Goal: Information Seeking & Learning: Learn about a topic

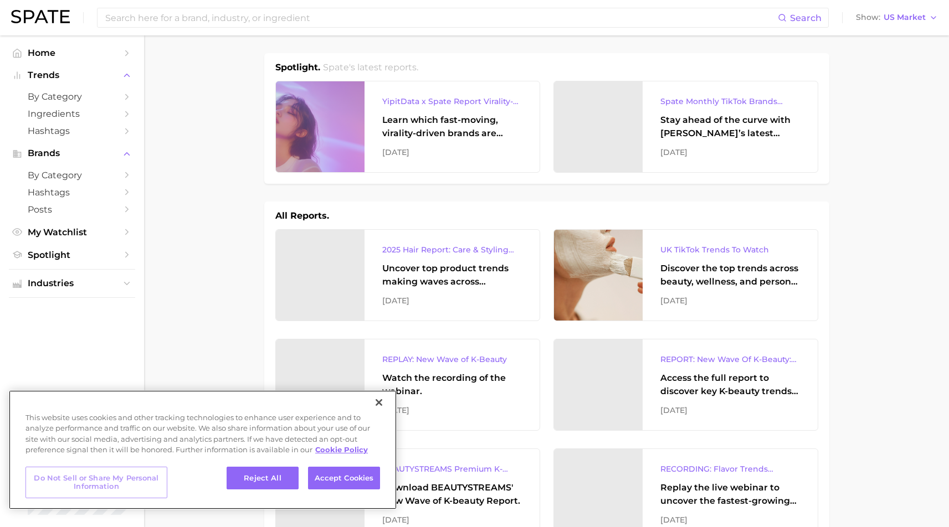
click at [131, 481] on button "Do Not Sell or Share My Personal Information" at bounding box center [96, 483] width 142 height 32
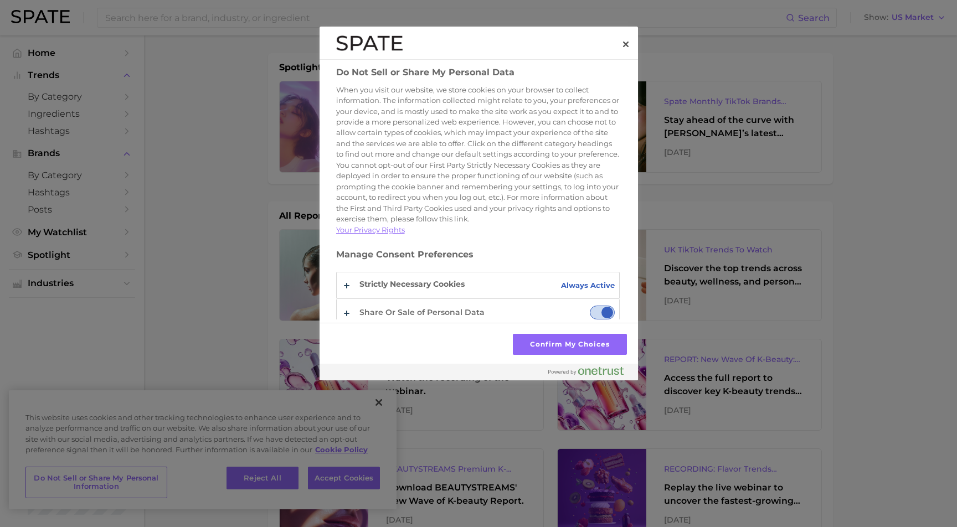
click at [600, 306] on span "Share Or Sale of Personal Data" at bounding box center [602, 313] width 25 height 14
click at [590, 306] on input "Share Or Sale of Personal Data" at bounding box center [590, 306] width 0 height 0
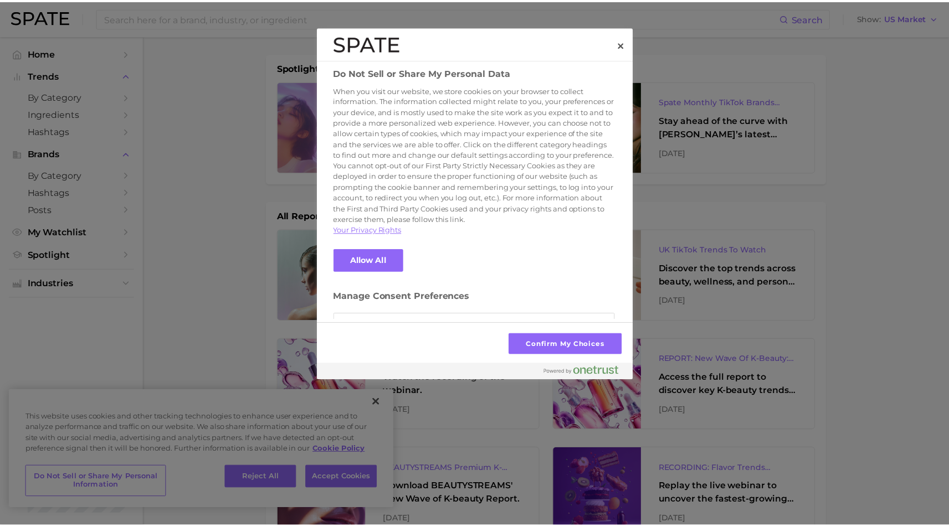
scroll to position [35, 0]
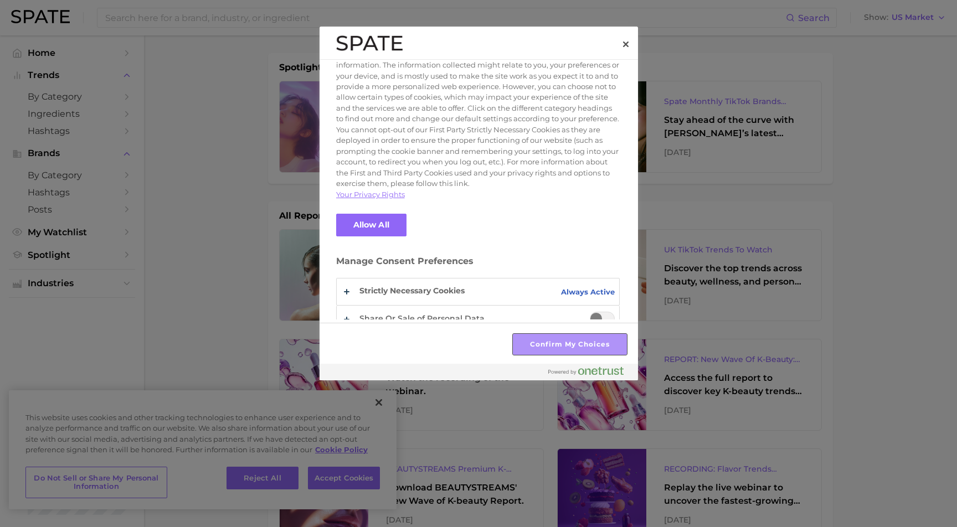
click at [580, 344] on button "Confirm My Choices" at bounding box center [570, 344] width 114 height 21
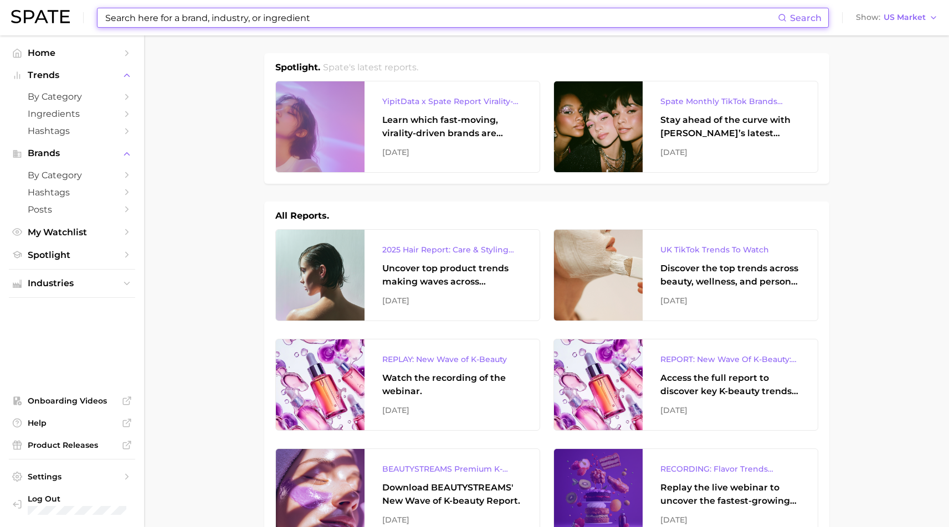
click at [306, 13] on input at bounding box center [440, 17] width 673 height 19
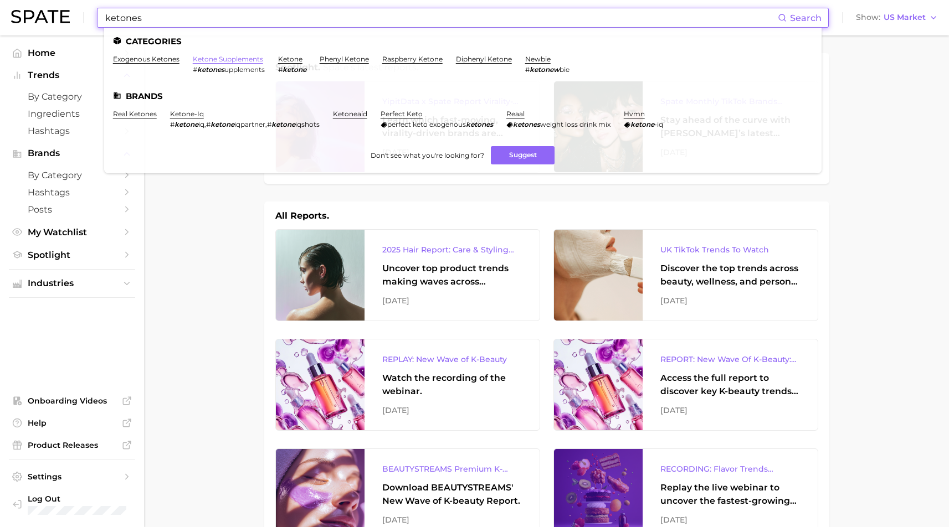
type input "ketones"
click at [215, 59] on link "ketone supplements" at bounding box center [228, 59] width 70 height 8
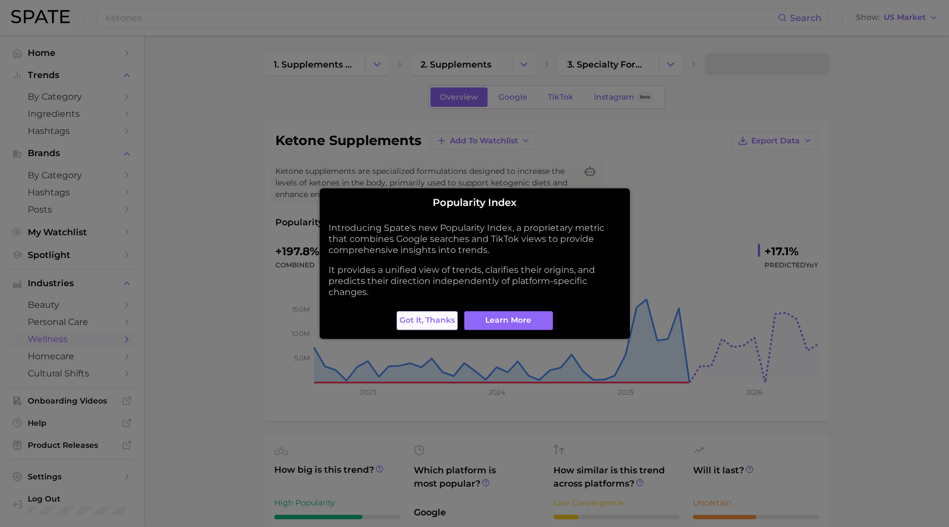
click at [419, 316] on span "Got it, thanks" at bounding box center [426, 320] width 55 height 9
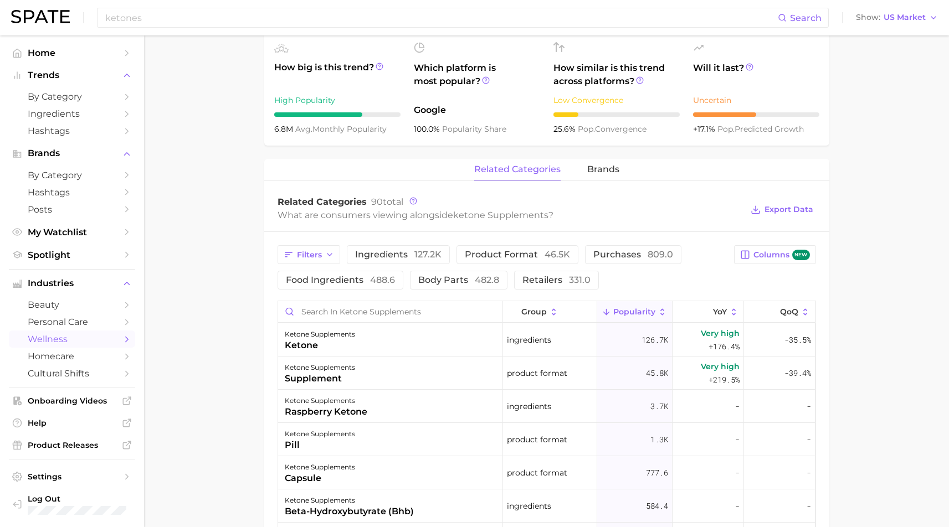
scroll to position [408, 0]
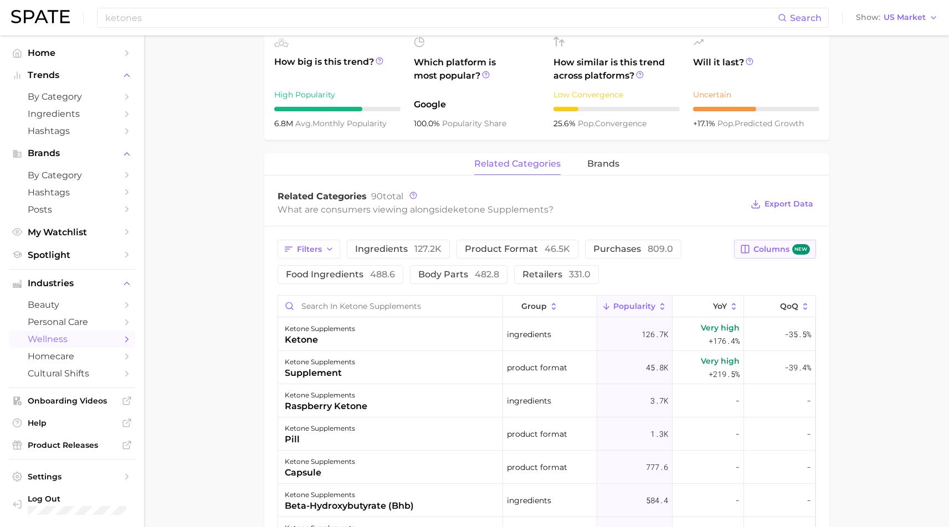
click at [763, 248] on span "Columns new" at bounding box center [781, 249] width 56 height 11
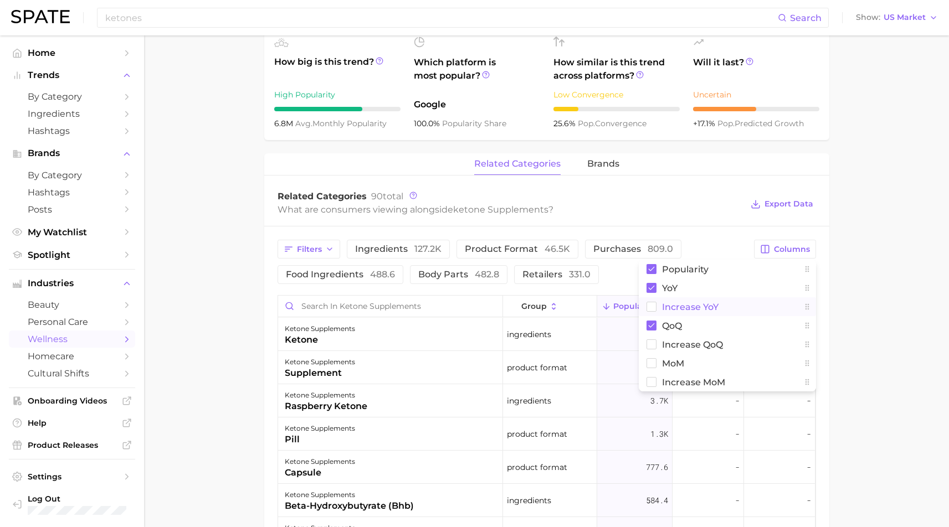
click at [711, 307] on span "Increase YoY" at bounding box center [690, 306] width 56 height 9
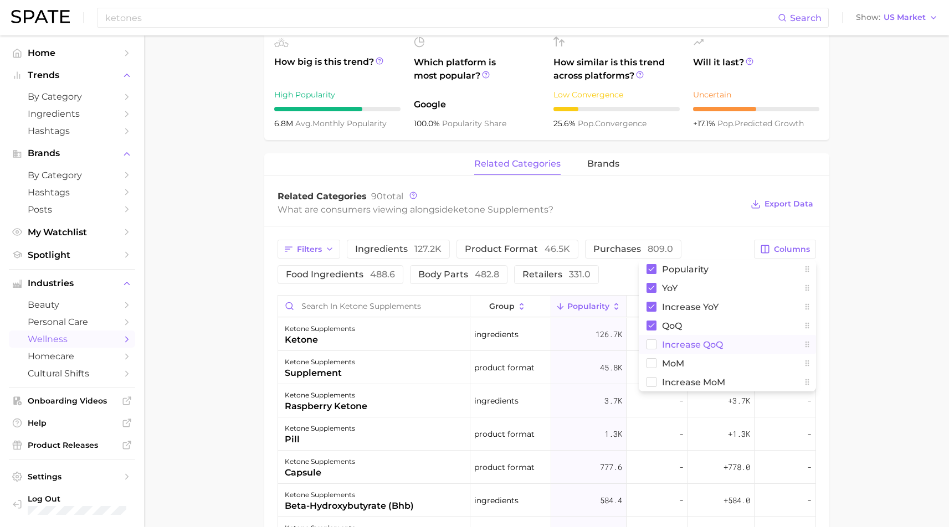
click at [699, 346] on span "Increase QoQ" at bounding box center [692, 344] width 61 height 9
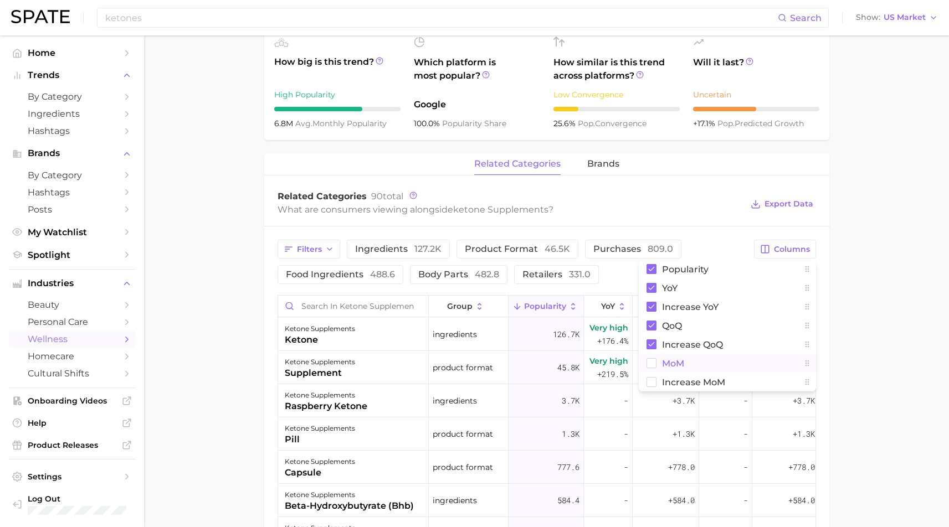
click at [678, 367] on span "MoM" at bounding box center [673, 363] width 22 height 9
click at [677, 382] on span "Increase MoM" at bounding box center [693, 382] width 63 height 9
click at [892, 303] on main "1. supplements & ingestibles 2. supplements 3. specialty formula supplements 4.…" at bounding box center [546, 259] width 805 height 1264
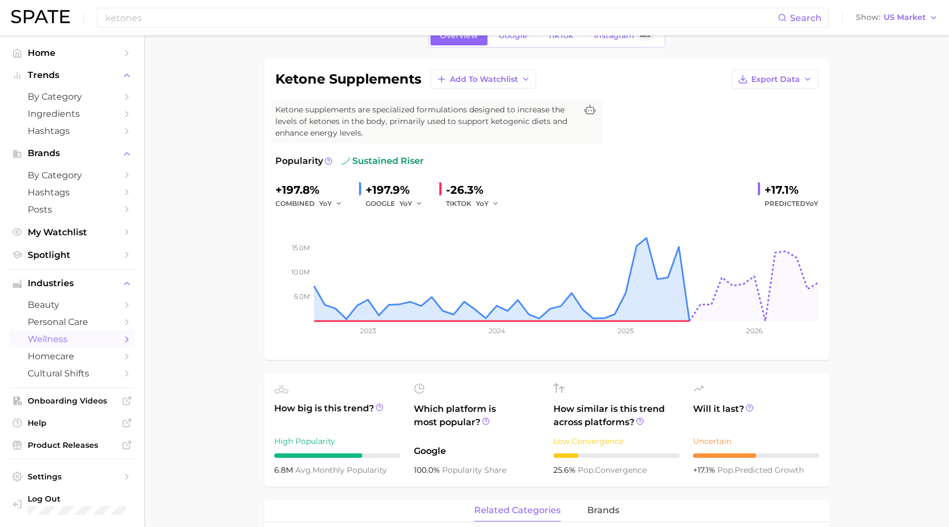
scroll to position [0, 0]
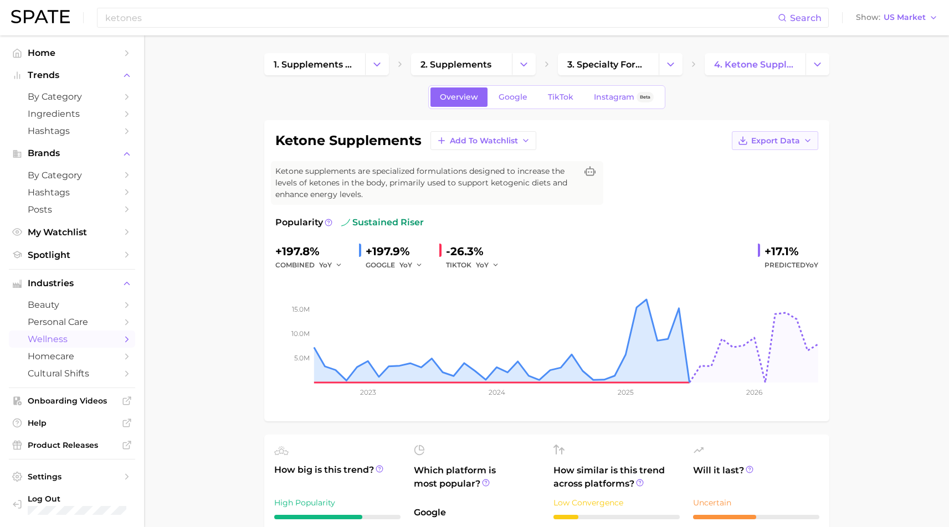
click at [791, 137] on span "Export Data" at bounding box center [775, 140] width 49 height 9
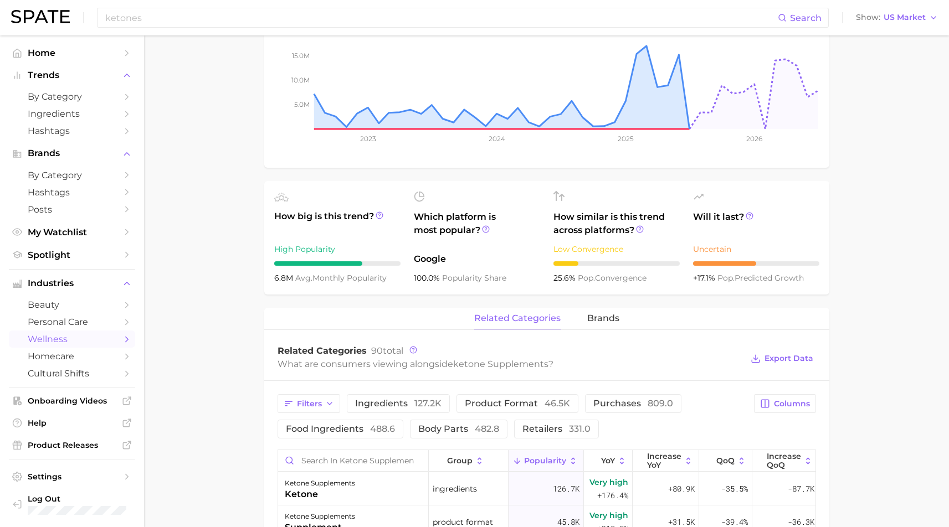
scroll to position [255, 0]
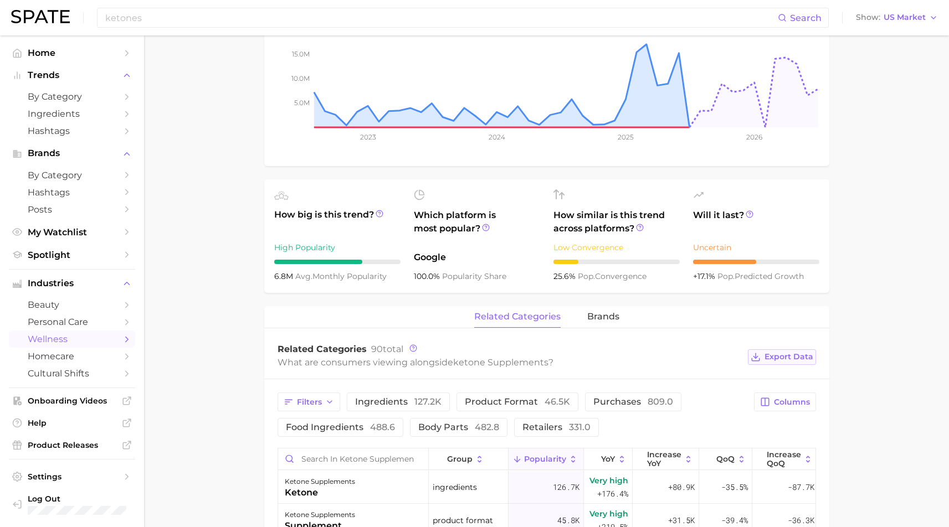
click at [788, 357] on span "Export Data" at bounding box center [788, 356] width 49 height 9
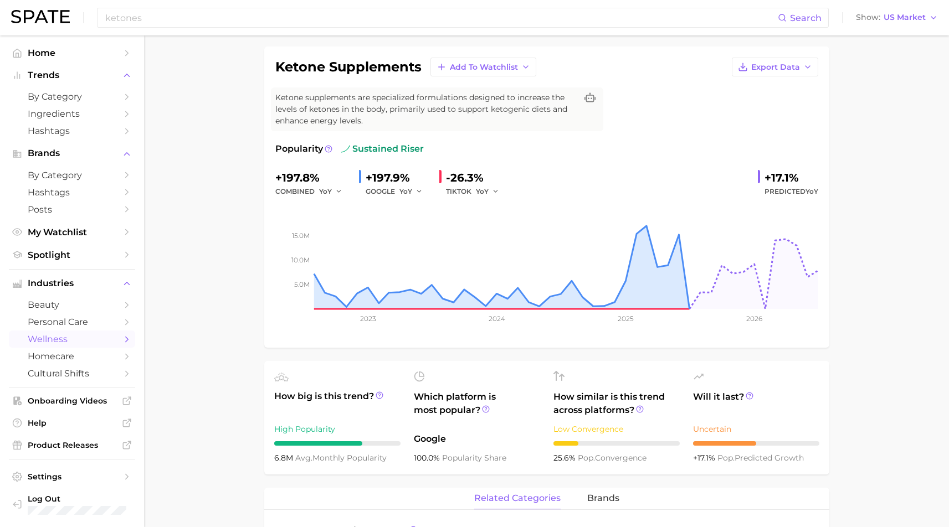
scroll to position [75, 0]
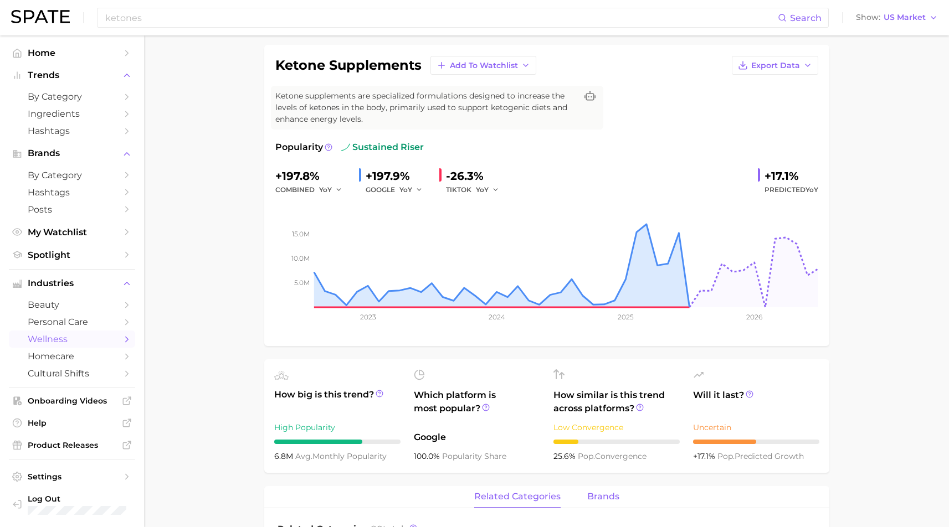
click at [594, 498] on span "brands" at bounding box center [603, 497] width 32 height 10
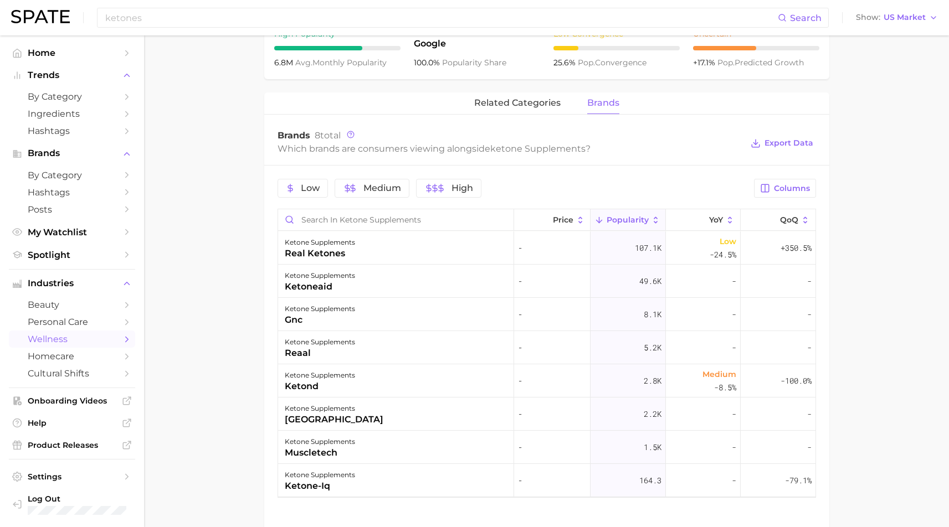
scroll to position [470, 0]
click at [795, 188] on span "Columns" at bounding box center [792, 187] width 36 height 9
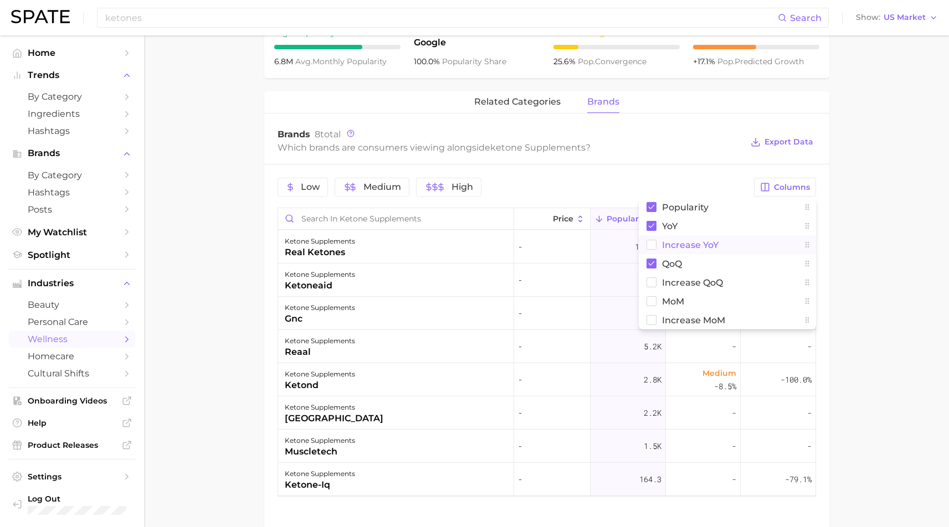
click at [688, 244] on span "Increase YoY" at bounding box center [690, 244] width 56 height 9
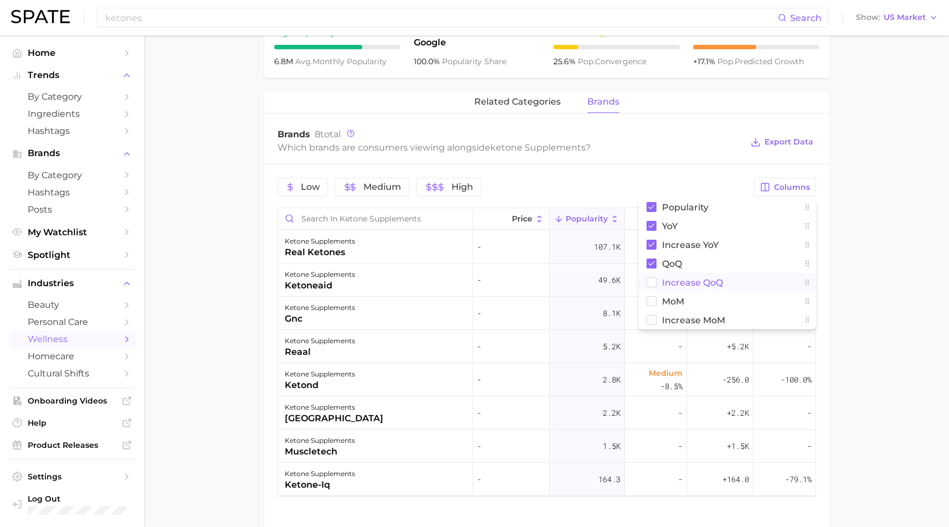
click at [691, 283] on span "Increase QoQ" at bounding box center [692, 282] width 61 height 9
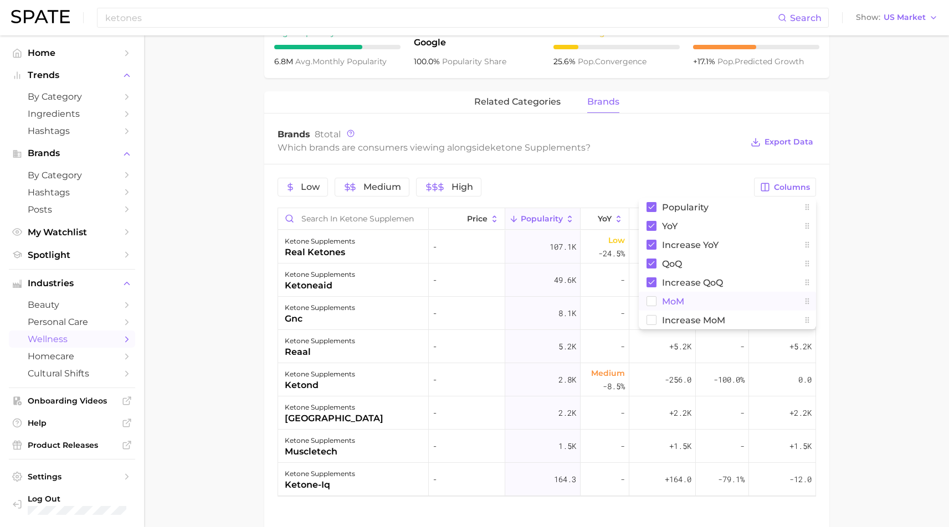
click at [675, 297] on span "MoM" at bounding box center [673, 301] width 22 height 9
click at [675, 321] on span "Increase MoM" at bounding box center [693, 320] width 63 height 9
click at [863, 220] on main "1. supplements & ingestibles 2. supplements 3. specialty formula supplements 4.…" at bounding box center [546, 84] width 805 height 1038
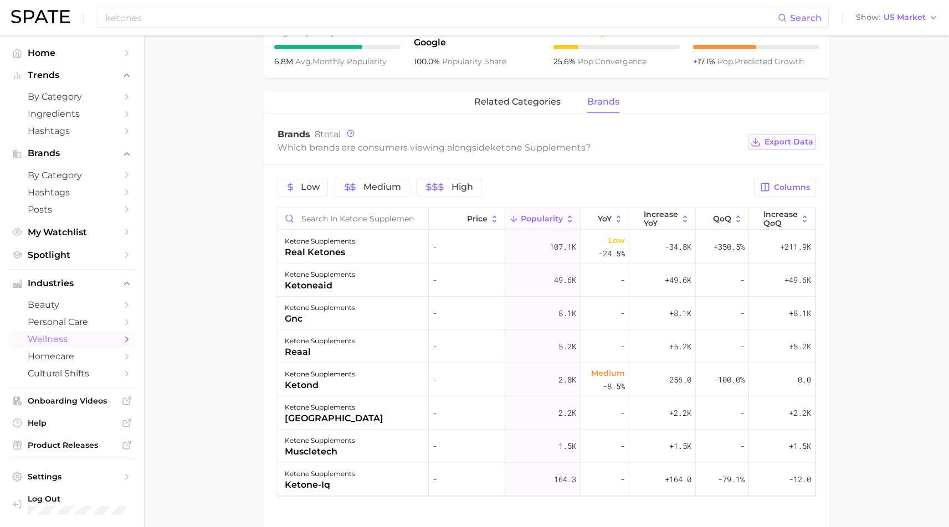
click at [805, 140] on span "Export Data" at bounding box center [788, 141] width 49 height 9
click at [903, 417] on main "1. supplements & ingestibles 2. supplements 3. specialty formula supplements 4.…" at bounding box center [546, 84] width 805 height 1038
drag, startPoint x: 948, startPoint y: 292, endPoint x: 948, endPoint y: 282, distance: 10.5
click at [948, 282] on main "1. supplements & ingestibles 2. supplements 3. specialty formula supplements 4.…" at bounding box center [546, 84] width 805 height 1038
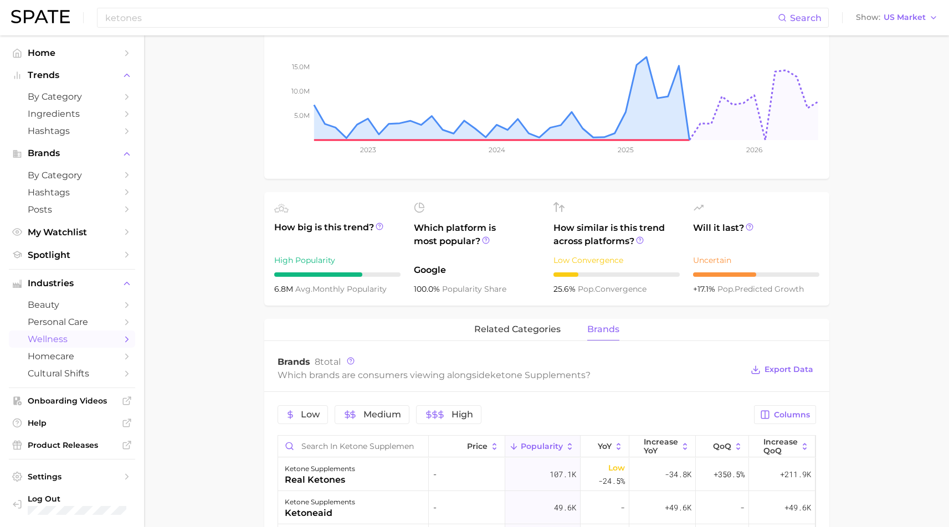
scroll to position [0, 0]
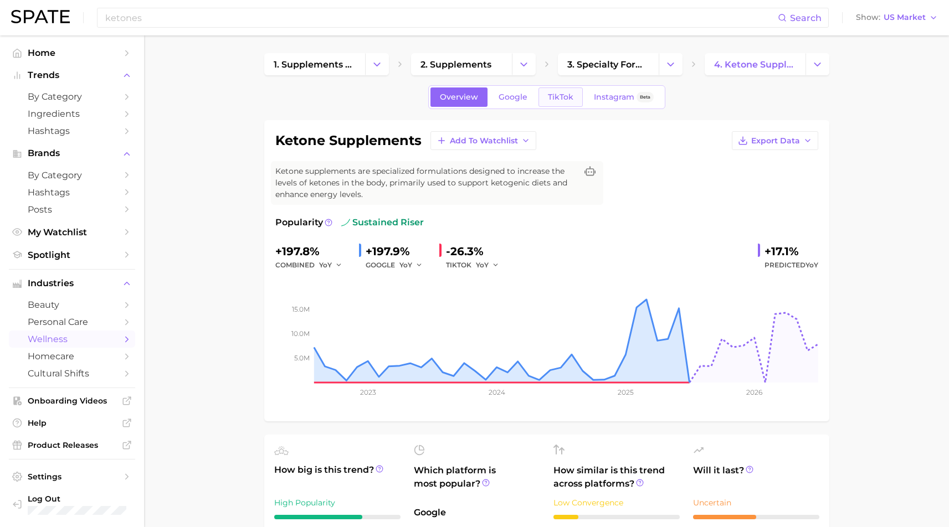
click at [561, 95] on span "TikTok" at bounding box center [560, 96] width 25 height 9
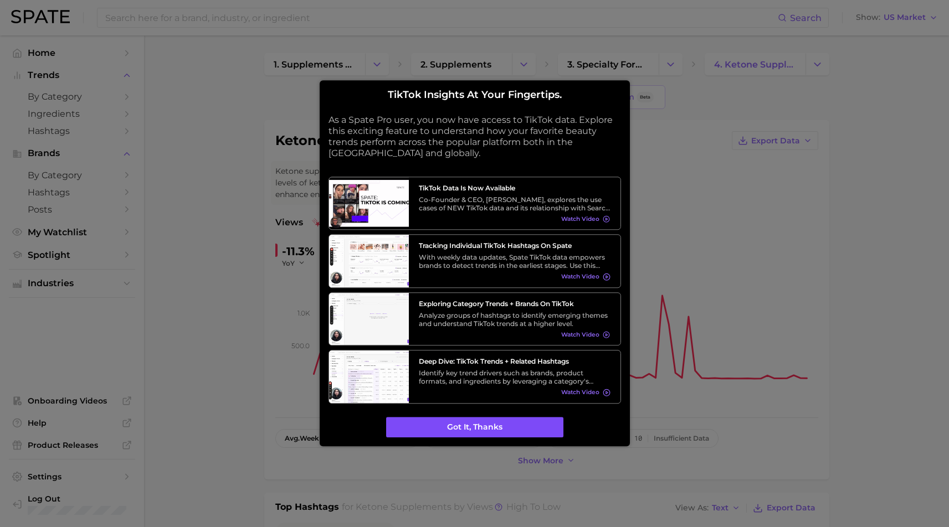
click at [526, 417] on button "Got it, thanks" at bounding box center [474, 427] width 177 height 21
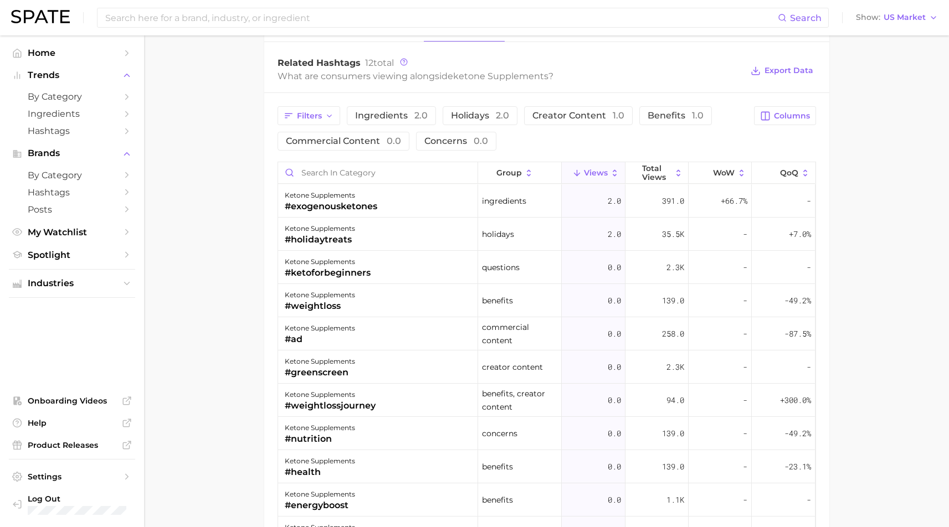
scroll to position [867, 0]
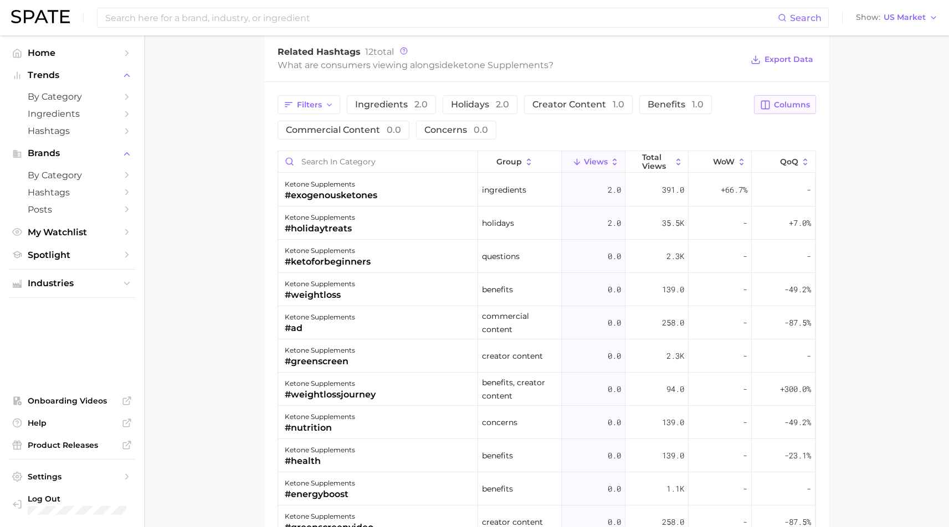
click at [783, 105] on span "Columns" at bounding box center [792, 104] width 36 height 9
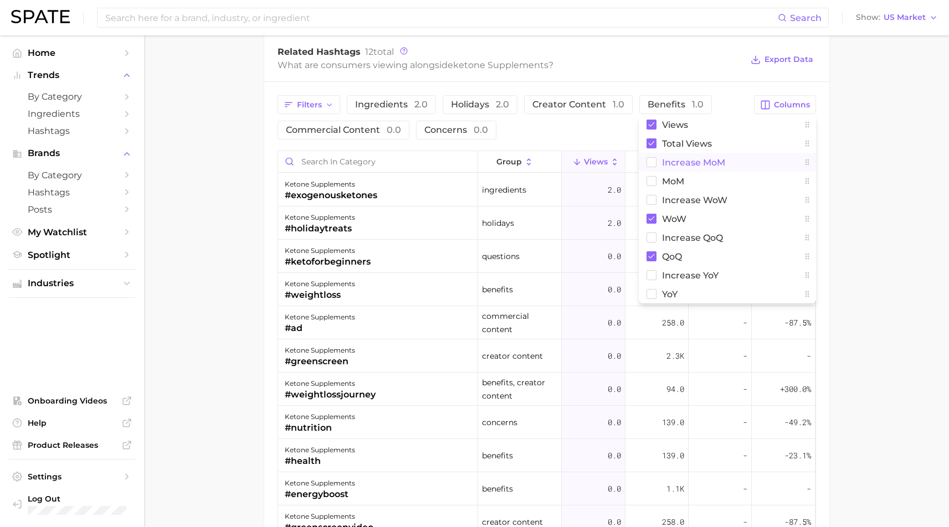
click at [704, 161] on span "increase MoM" at bounding box center [693, 162] width 63 height 9
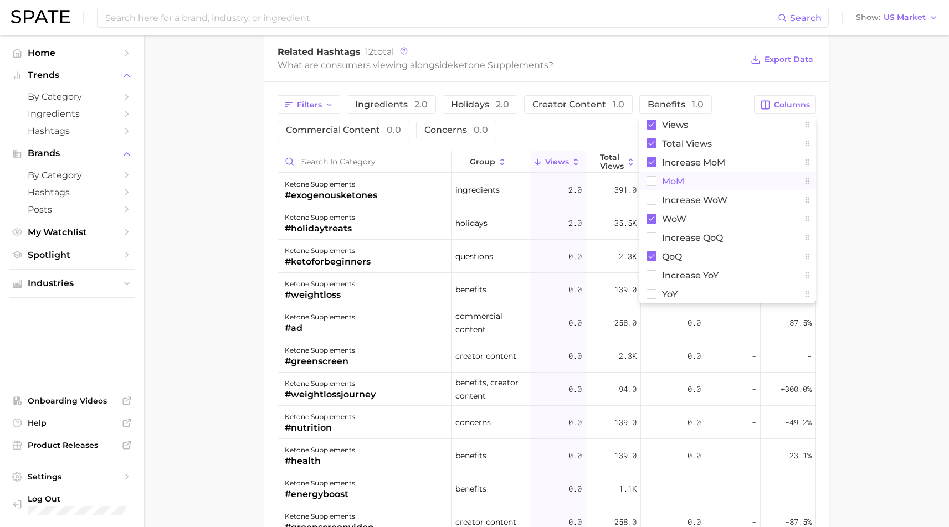
click at [674, 180] on span "MoM" at bounding box center [673, 181] width 22 height 9
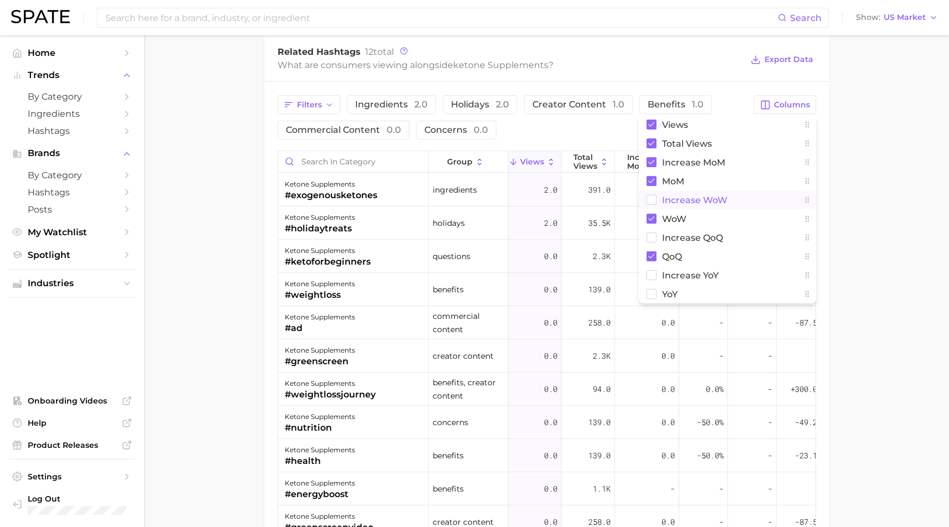
click at [677, 196] on span "Increase WoW" at bounding box center [694, 200] width 65 height 9
drag, startPoint x: 676, startPoint y: 234, endPoint x: 680, endPoint y: 242, distance: 8.9
click at [676, 233] on span "increase QoQ" at bounding box center [692, 237] width 61 height 9
click at [678, 274] on span "increase YoY" at bounding box center [690, 275] width 56 height 9
click at [668, 296] on span "YoY" at bounding box center [670, 294] width 16 height 9
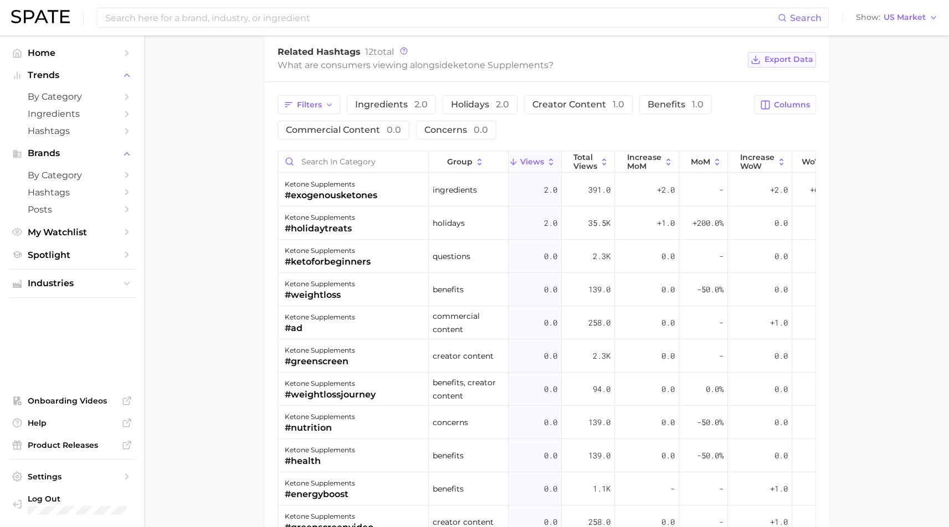
click at [800, 59] on span "Export Data" at bounding box center [788, 59] width 49 height 9
